Goal: Communication & Community: Participate in discussion

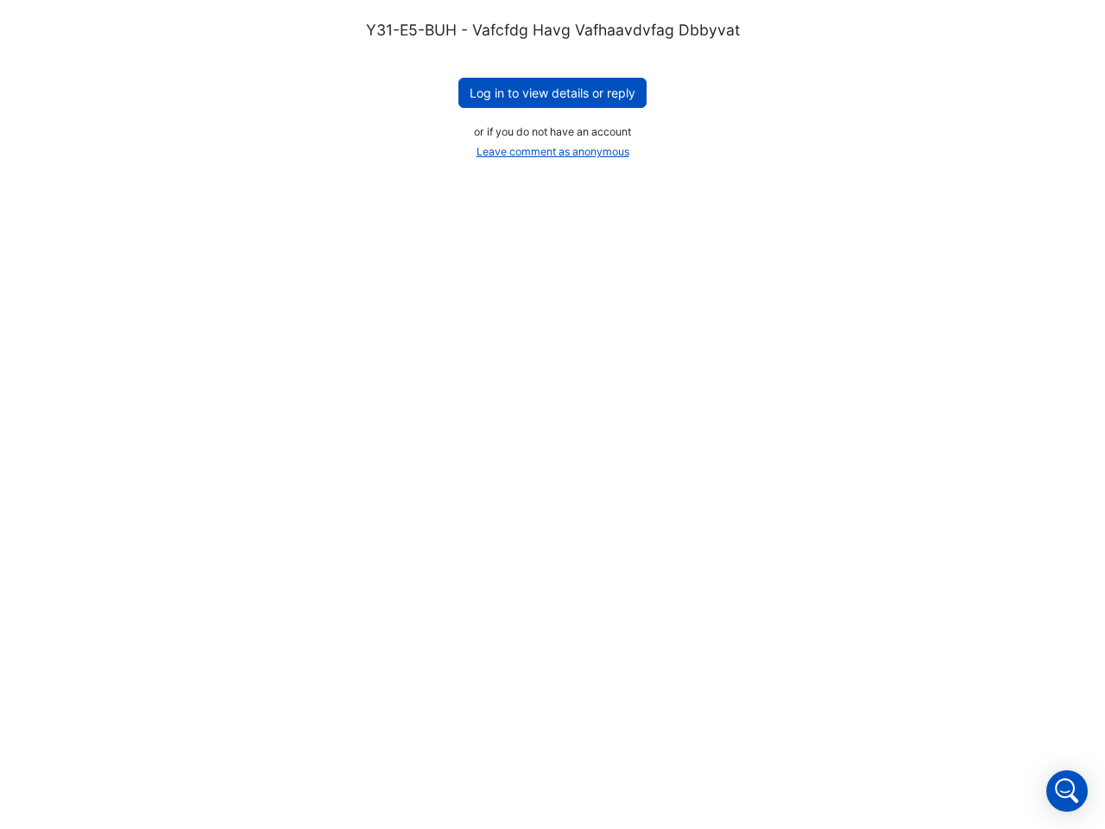
click at [552, 92] on button "Log in to view details or reply" at bounding box center [552, 93] width 188 height 30
click at [552, 152] on button "Leave comment as anonymous" at bounding box center [553, 152] width 168 height 24
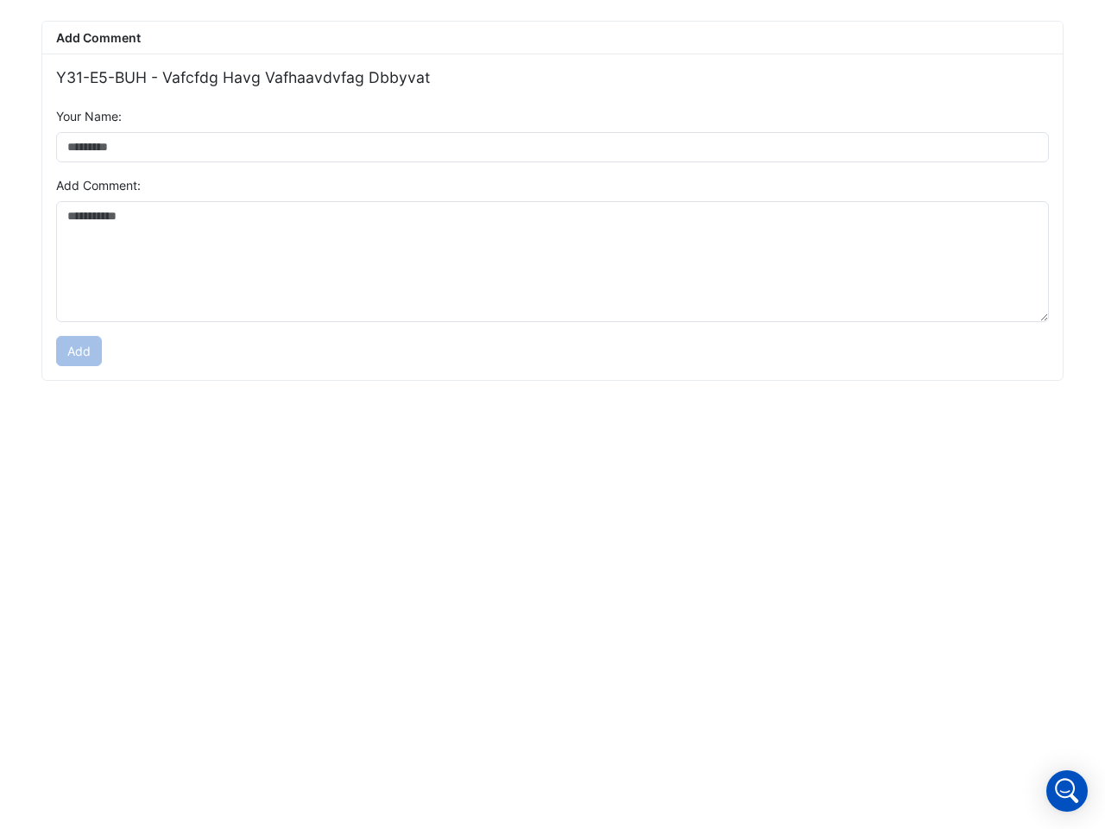
click at [1067, 791] on icon "Open Intercom Messenger" at bounding box center [1067, 791] width 38 height 38
